Goal: Use online tool/utility: Utilize a website feature to perform a specific function

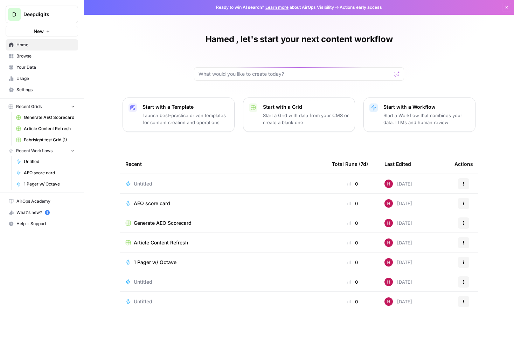
click at [159, 202] on span "AEO score card" at bounding box center [152, 203] width 36 height 7
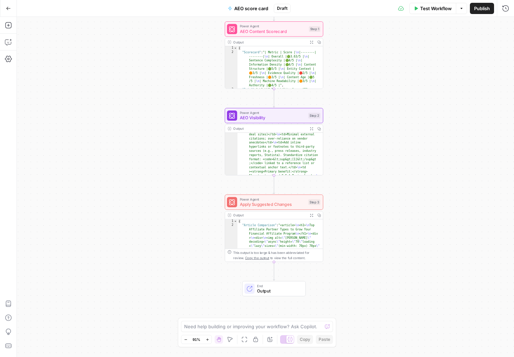
scroll to position [273, 0]
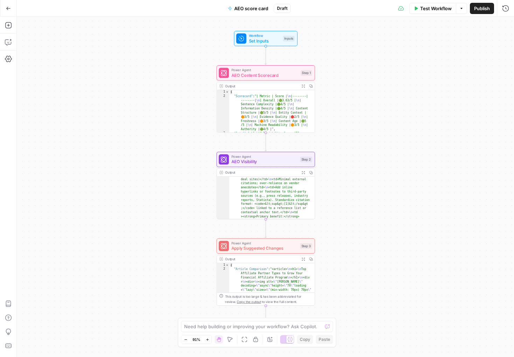
click at [7, 7] on icon "button" at bounding box center [8, 8] width 5 height 5
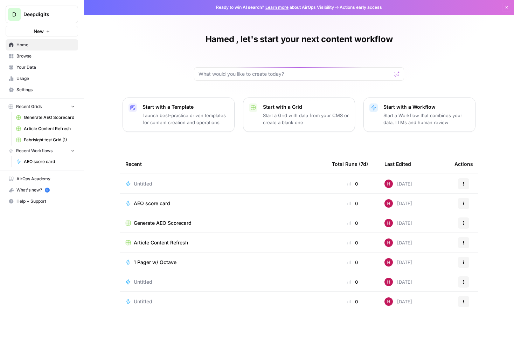
click at [173, 260] on span "1 Pager w/ Octave" at bounding box center [155, 262] width 43 height 7
